Goal: Register for event/course

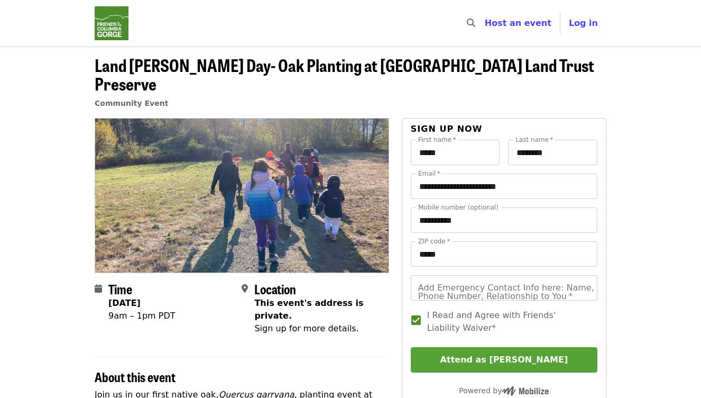
click at [467, 347] on button "Attend as [PERSON_NAME]" at bounding box center [504, 359] width 187 height 25
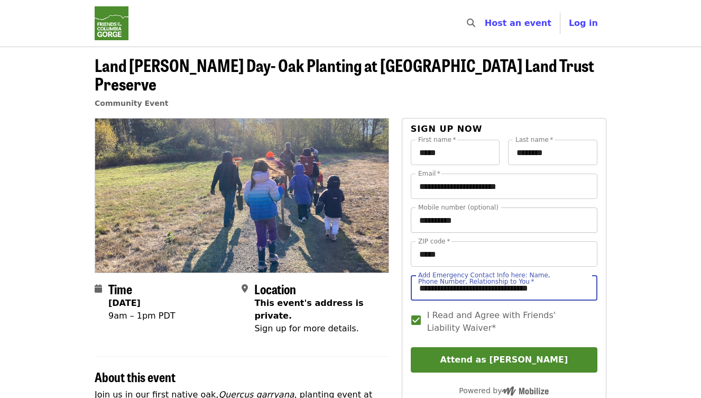
type input "**********"
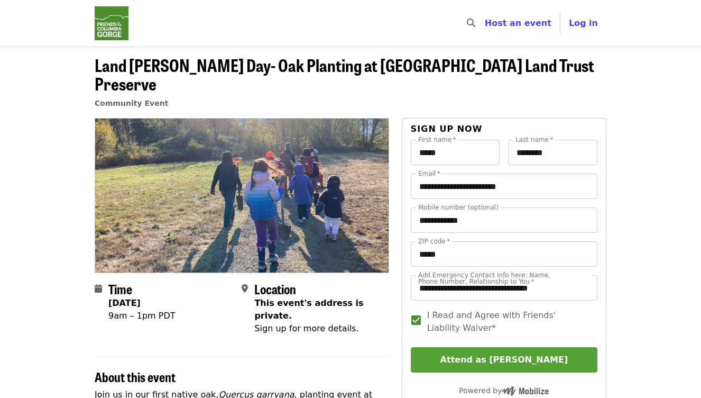
click at [527, 347] on button "Attend as [PERSON_NAME]" at bounding box center [504, 359] width 187 height 25
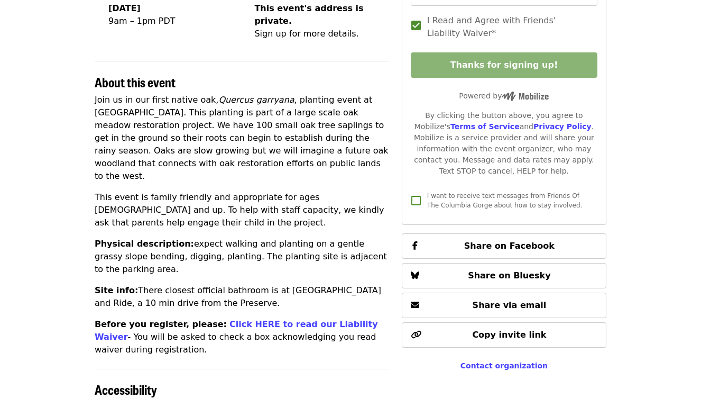
scroll to position [295, 0]
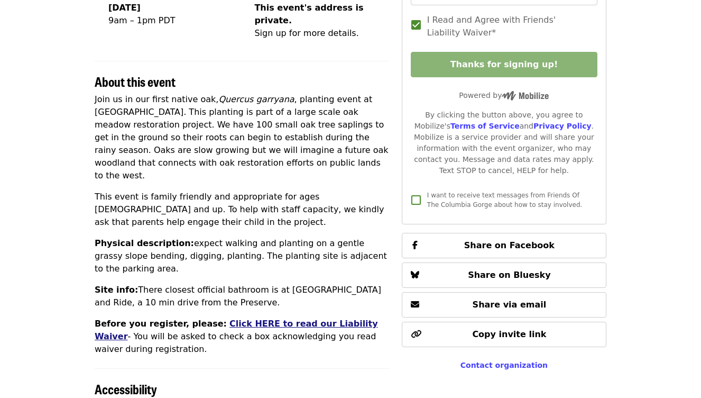
click at [246, 318] on link "Click HERE to read our Liability Waiver" at bounding box center [236, 329] width 283 height 23
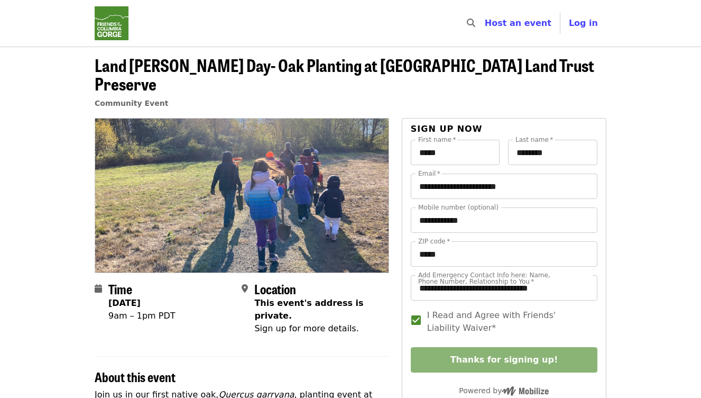
scroll to position [0, 0]
click at [489, 207] on input "**********" at bounding box center [504, 219] width 187 height 25
type input "*"
click at [536, 311] on span "I Read and Agree with Friends' Liability Waiver*" at bounding box center [508, 321] width 162 height 25
click at [458, 309] on span "I Read and Agree with Friends' Liability Waiver*" at bounding box center [508, 321] width 162 height 25
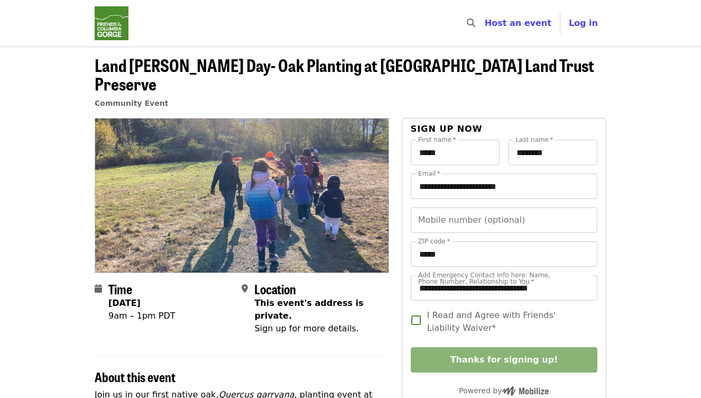
click at [448, 309] on span "I Read and Agree with Friends' Liability Waiver*" at bounding box center [508, 321] width 162 height 25
click at [582, 22] on span "Log in" at bounding box center [583, 23] width 29 height 10
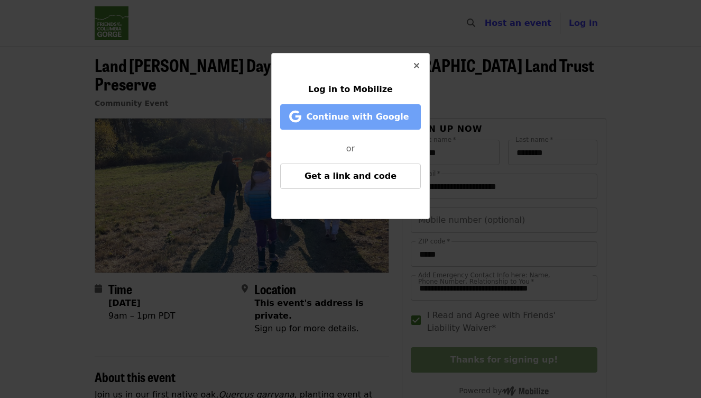
click at [342, 117] on span "Continue with Google" at bounding box center [357, 117] width 103 height 10
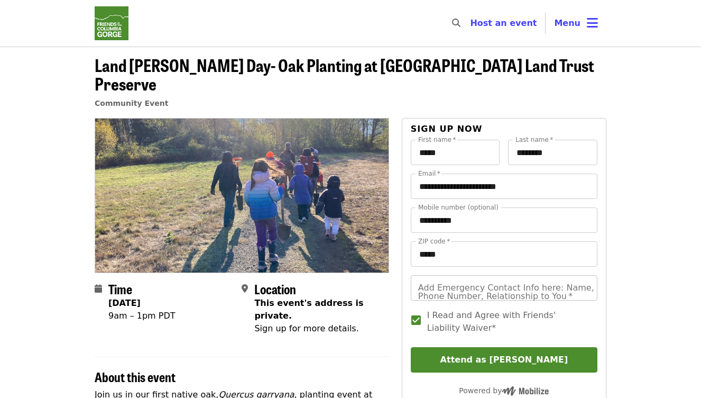
click at [444, 275] on input "Add Emergency Contact Info here: Name, Phone Number, Relationship to You   *" at bounding box center [504, 287] width 187 height 25
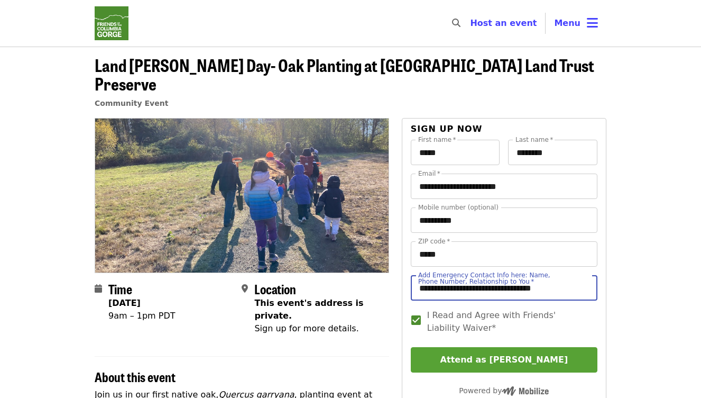
type input "**********"
click at [473, 347] on button "Attend as [PERSON_NAME]" at bounding box center [504, 359] width 187 height 25
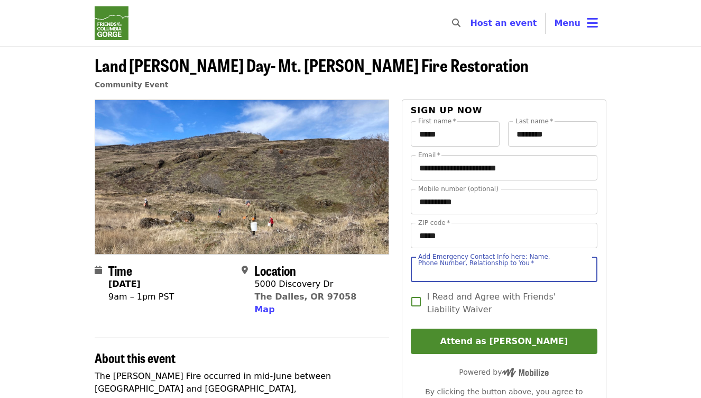
click at [434, 266] on div "Add Emergency Contact Info here: Name, Phone Number, Relationship to You   * Ad…" at bounding box center [504, 268] width 187 height 25
type input "**********"
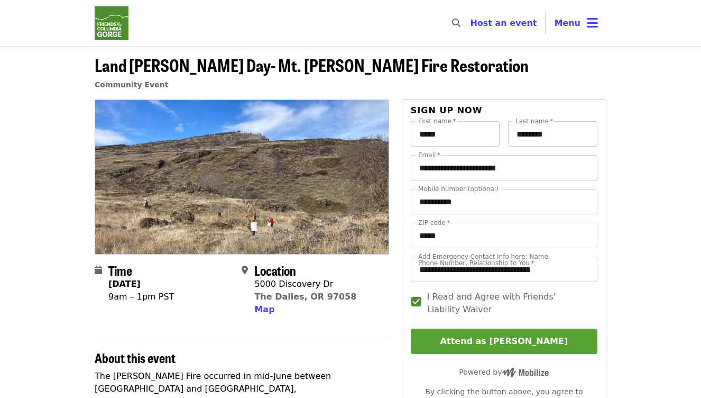
click at [458, 340] on button "Attend as [PERSON_NAME]" at bounding box center [504, 340] width 187 height 25
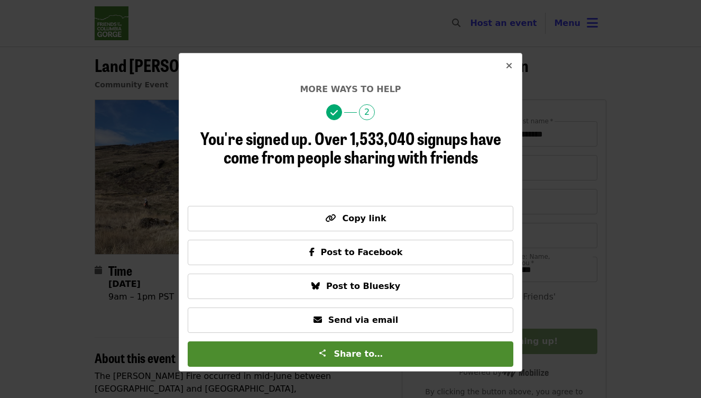
click at [508, 61] on icon "times icon" at bounding box center [509, 66] width 6 height 10
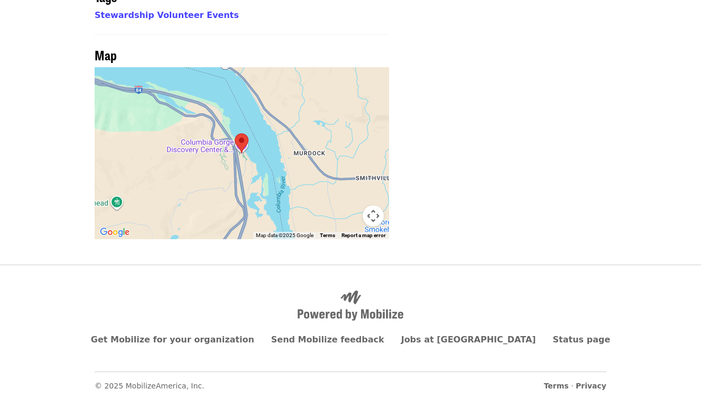
scroll to position [735, 0]
